Goal: Browse casually

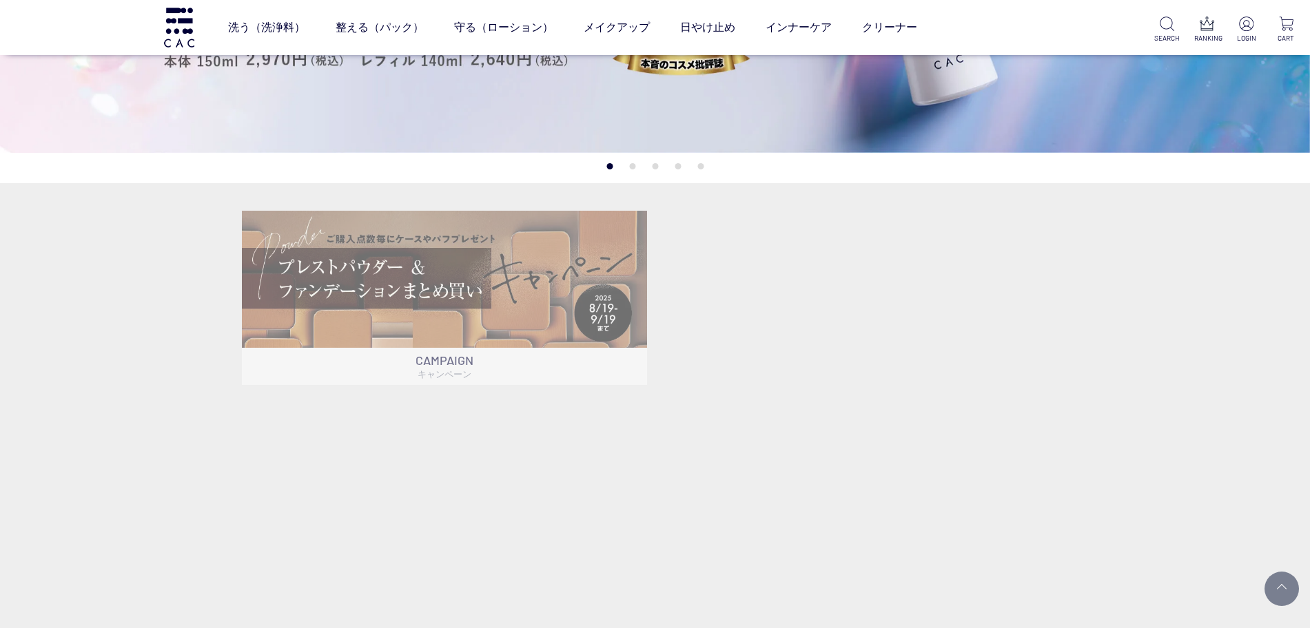
scroll to position [431, 0]
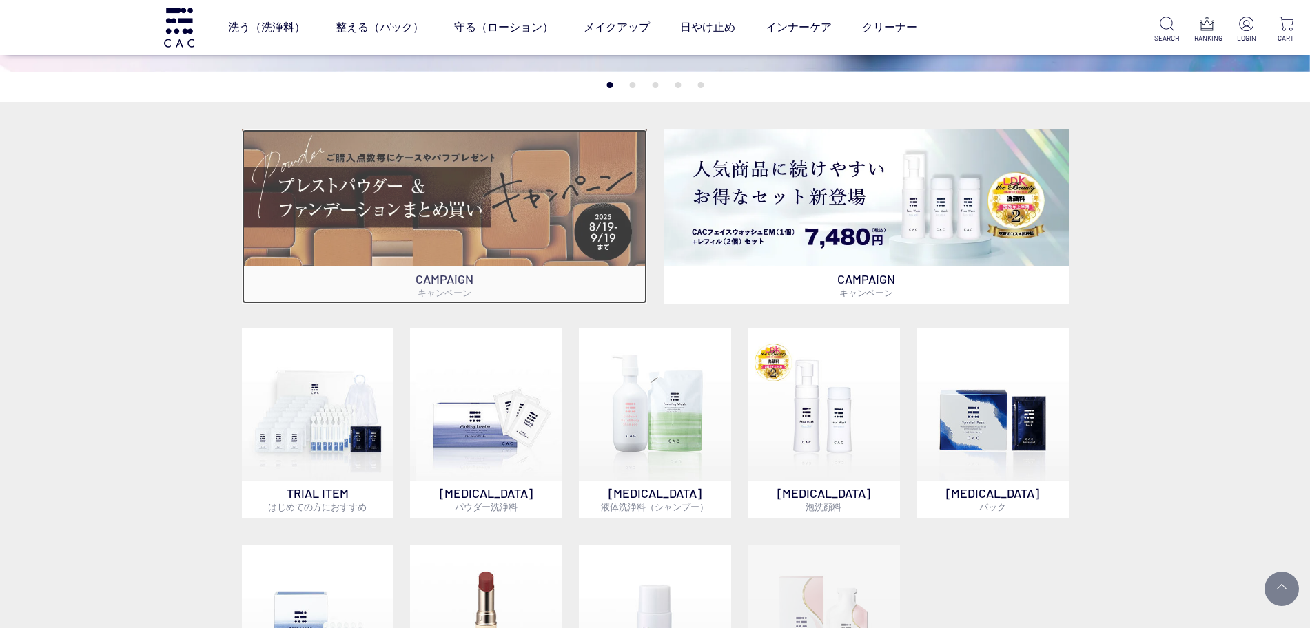
click at [583, 188] on img at bounding box center [444, 198] width 405 height 137
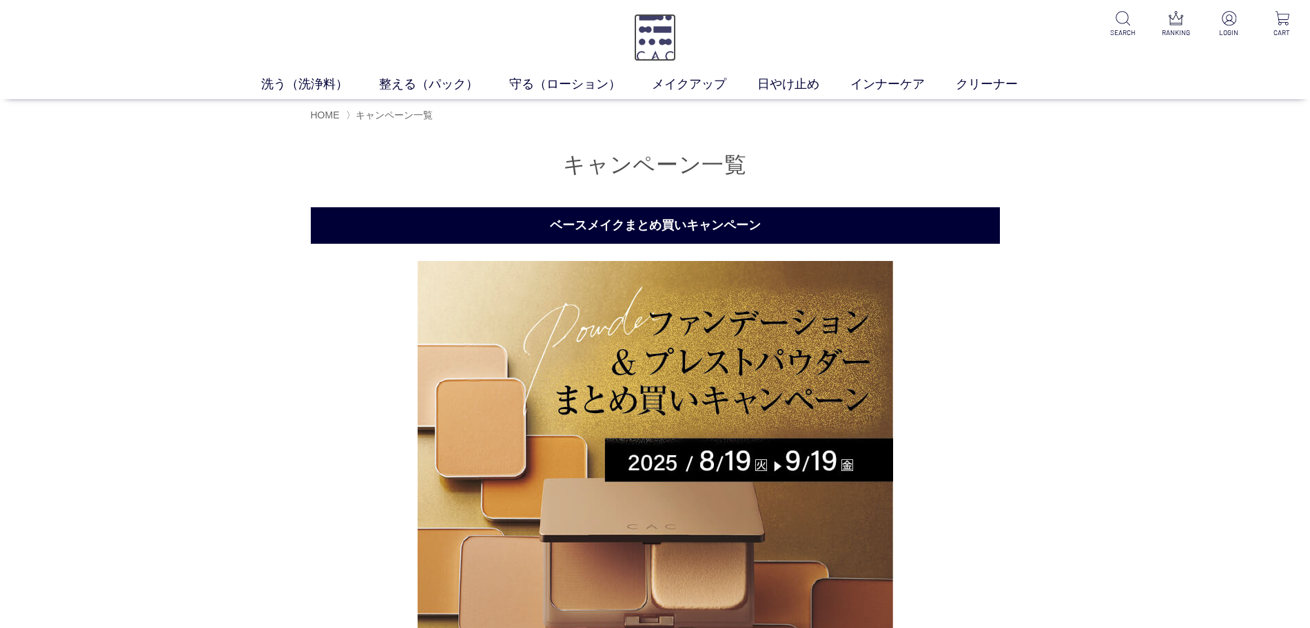
click at [662, 29] on img at bounding box center [655, 38] width 42 height 48
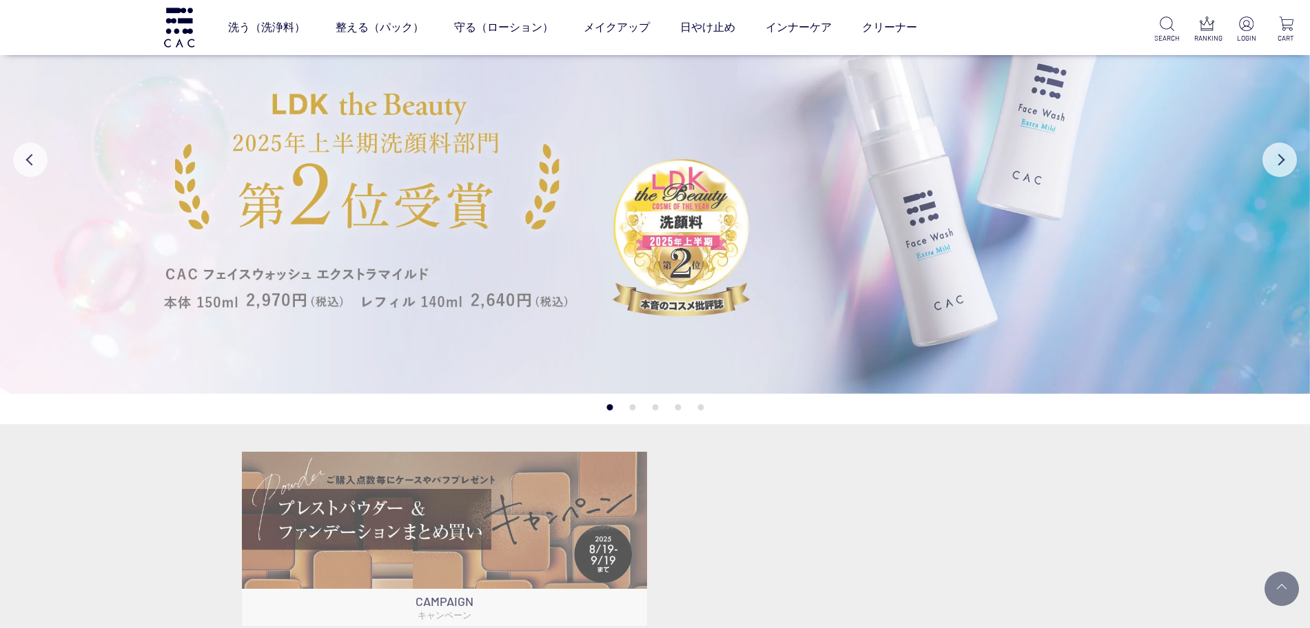
scroll to position [431, 0]
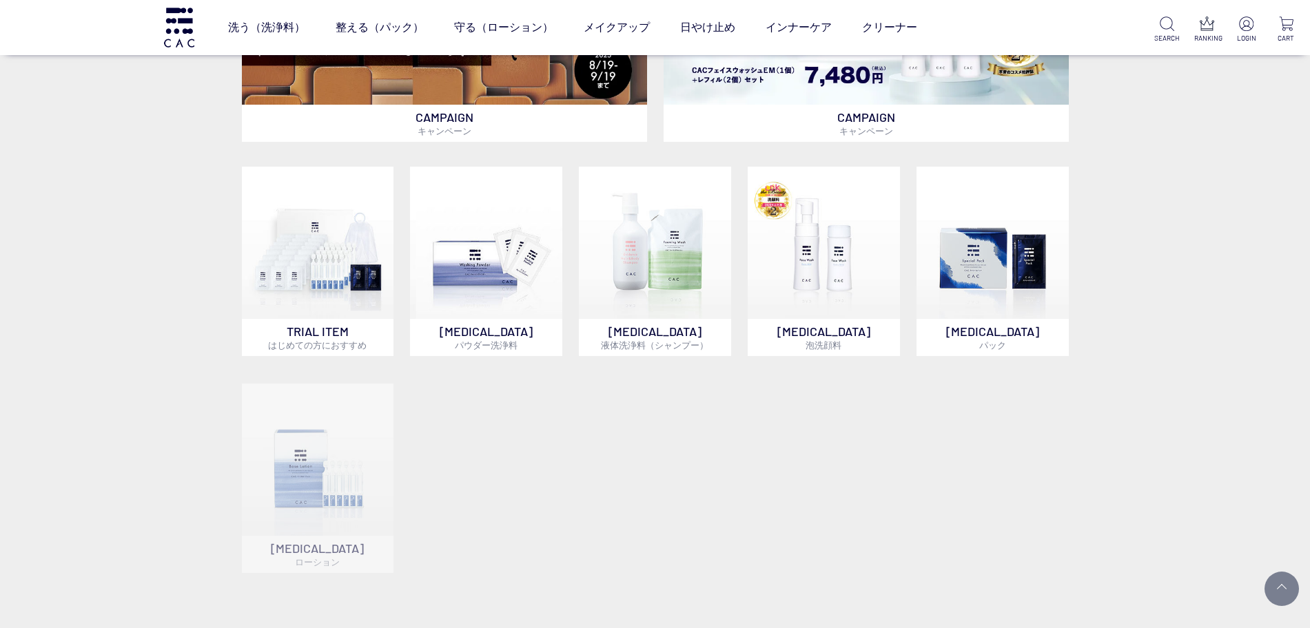
scroll to position [603, 0]
